Goal: Navigation & Orientation: Understand site structure

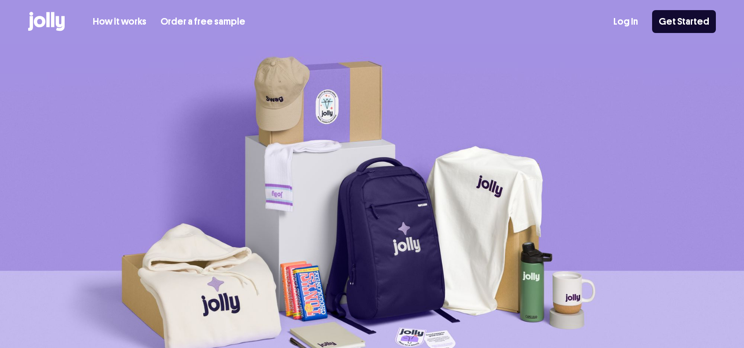
click at [629, 22] on link "Log In" at bounding box center [625, 22] width 25 height 15
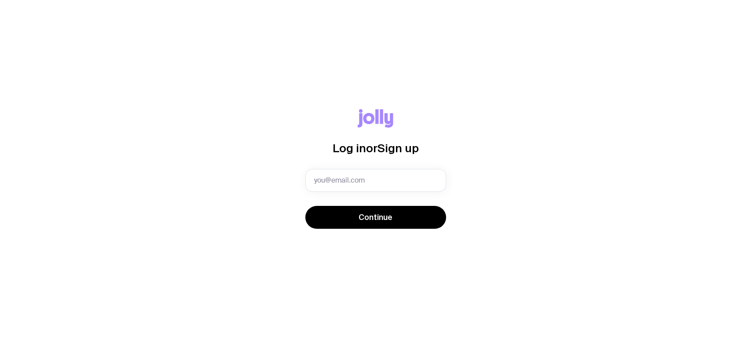
type input "[PERSON_NAME][EMAIL_ADDRESS][PERSON_NAME][DOMAIN_NAME]"
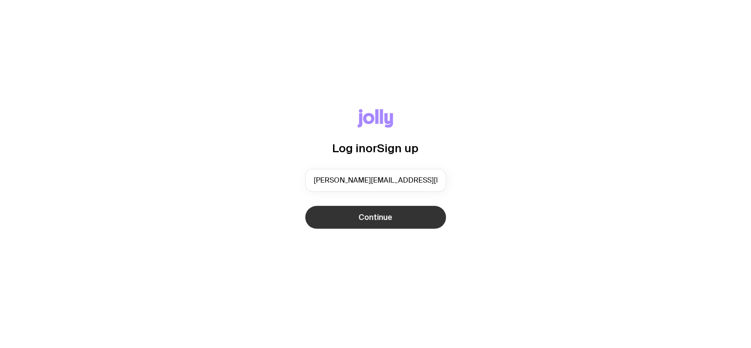
click at [367, 215] on span "Continue" at bounding box center [375, 217] width 34 height 11
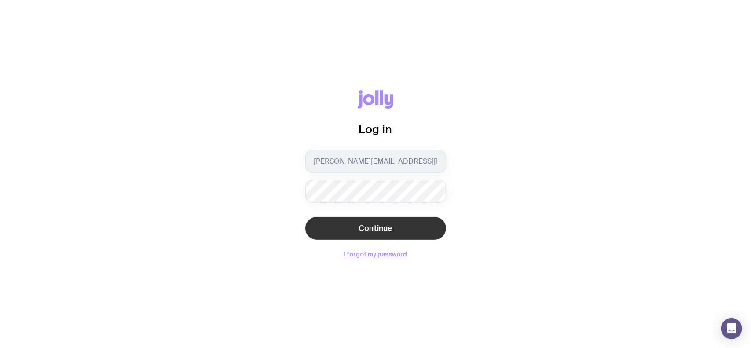
click at [372, 225] on span "Continue" at bounding box center [375, 228] width 34 height 11
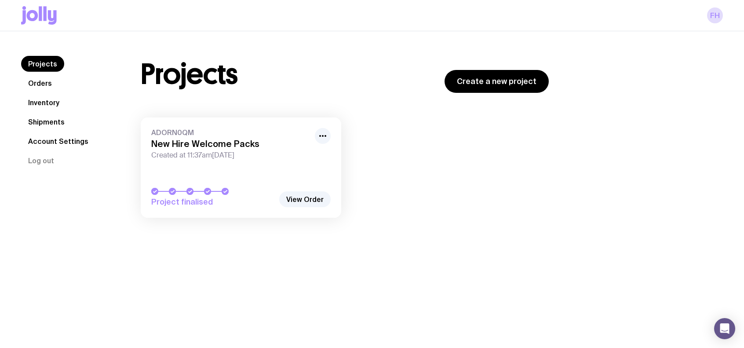
click at [47, 101] on link "Inventory" at bounding box center [43, 103] width 45 height 16
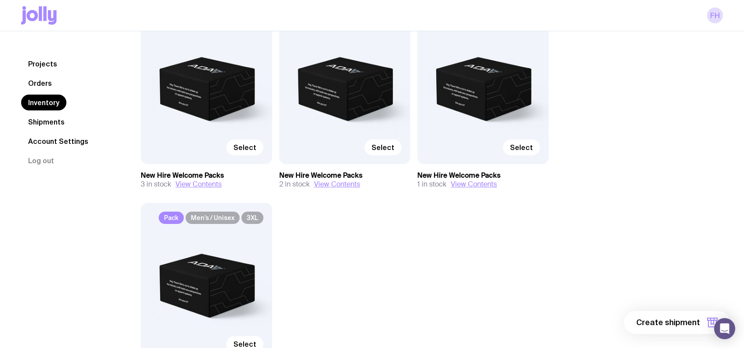
scroll to position [176, 0]
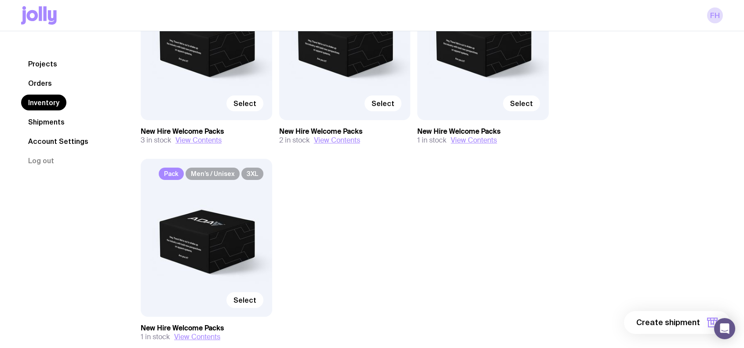
click at [41, 80] on link "Orders" at bounding box center [40, 83] width 38 height 16
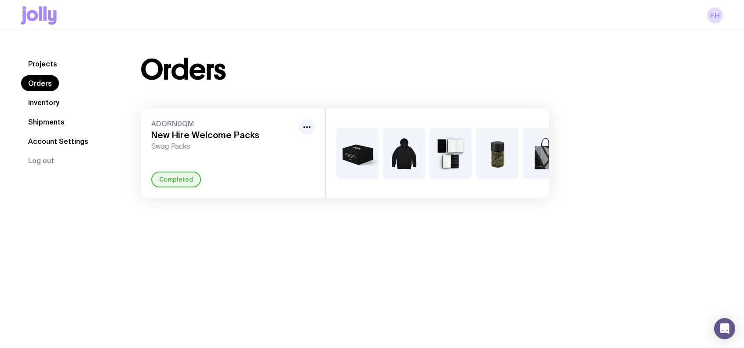
click at [50, 119] on link "Shipments" at bounding box center [46, 122] width 51 height 16
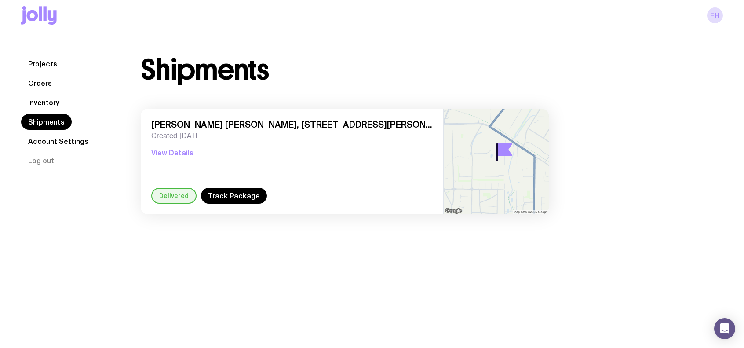
click at [44, 62] on link "Projects" at bounding box center [42, 64] width 43 height 16
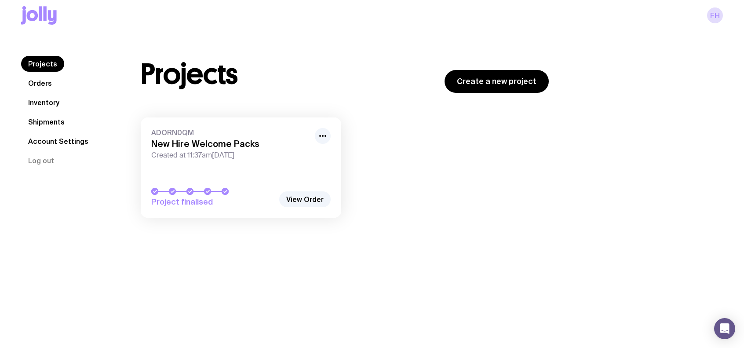
click at [41, 80] on link "Orders" at bounding box center [40, 83] width 38 height 16
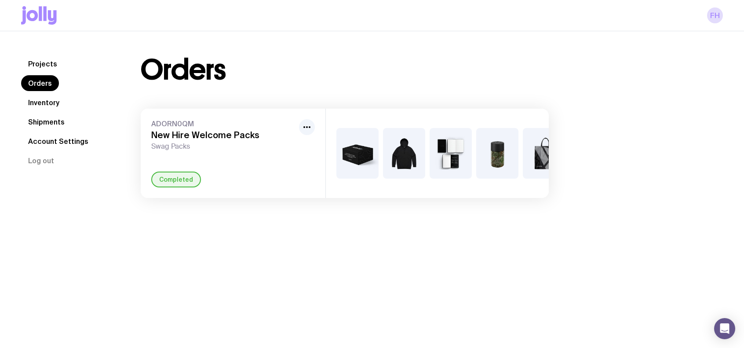
click at [49, 99] on link "Inventory" at bounding box center [43, 103] width 45 height 16
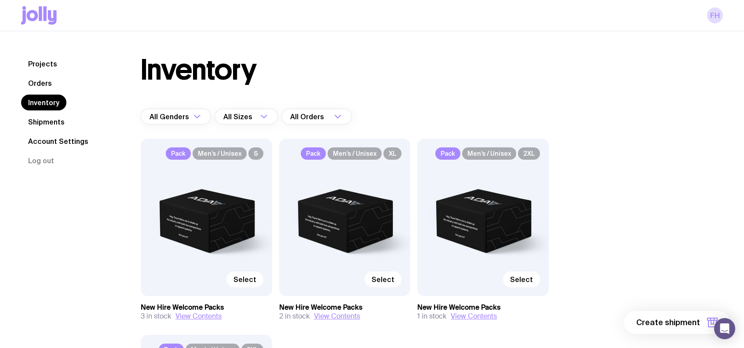
click at [48, 120] on link "Shipments" at bounding box center [46, 122] width 51 height 16
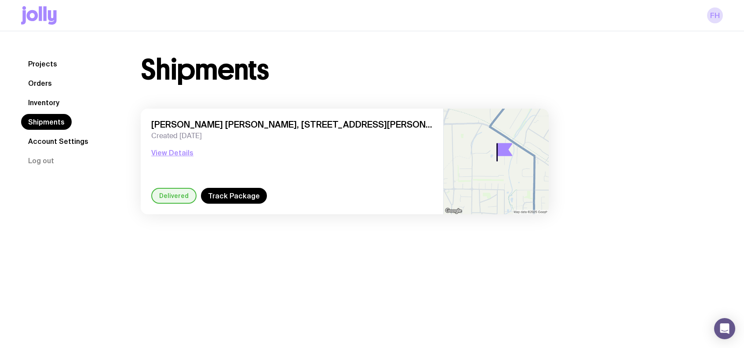
click at [50, 140] on link "Account Settings" at bounding box center [58, 141] width 74 height 16
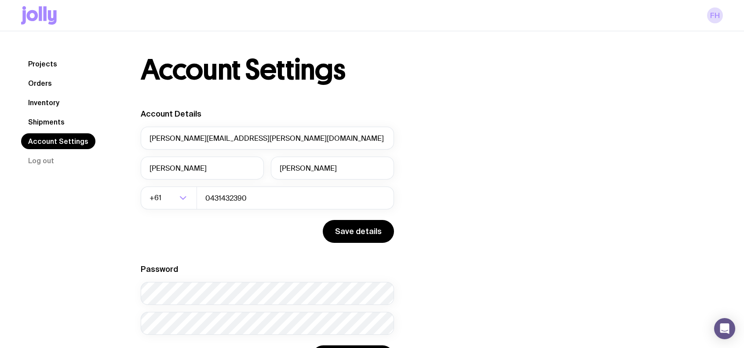
click at [50, 121] on link "Shipments" at bounding box center [46, 122] width 51 height 16
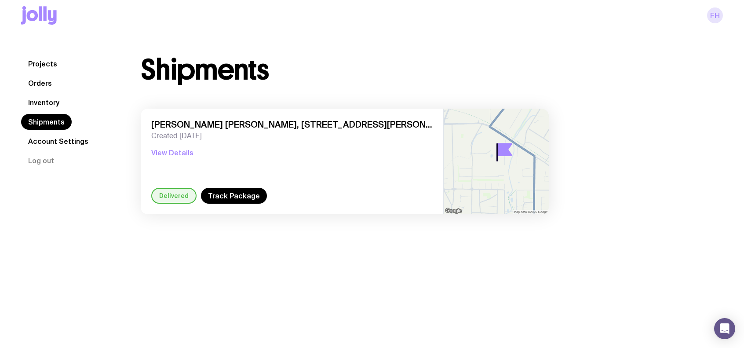
click at [714, 14] on link "FH" at bounding box center [715, 15] width 16 height 16
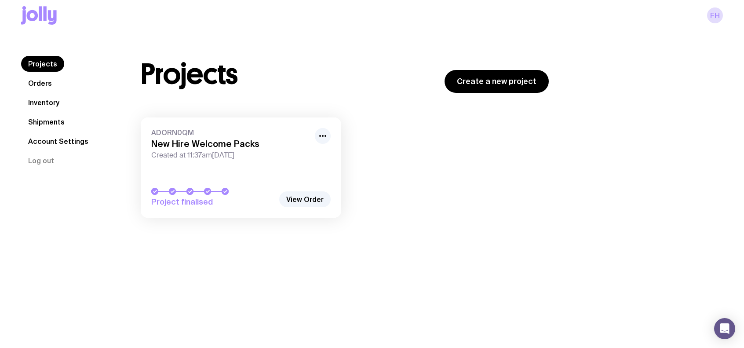
click at [48, 119] on link "Shipments" at bounding box center [46, 122] width 51 height 16
